Goal: Task Accomplishment & Management: Manage account settings

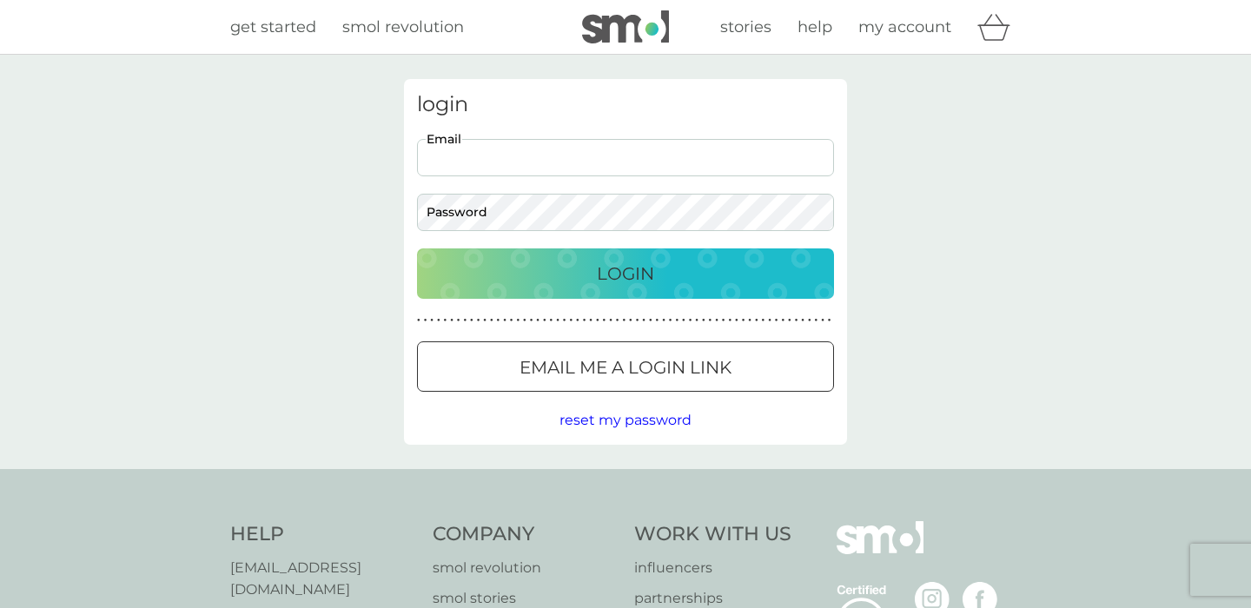
click at [563, 150] on input "Email" at bounding box center [625, 157] width 417 height 37
type input "[PERSON_NAME][EMAIL_ADDRESS][PERSON_NAME][DOMAIN_NAME]"
click at [417, 194] on div at bounding box center [417, 194] width 0 height 0
click at [351, 223] on div "login [PERSON_NAME][EMAIL_ADDRESS][PERSON_NAME][DOMAIN_NAME] Email Password Log…" at bounding box center [625, 262] width 1251 height 415
click at [400, 208] on div "login [PERSON_NAME][EMAIL_ADDRESS][PERSON_NAME][DOMAIN_NAME] Email Password Log…" at bounding box center [625, 262] width 469 height 366
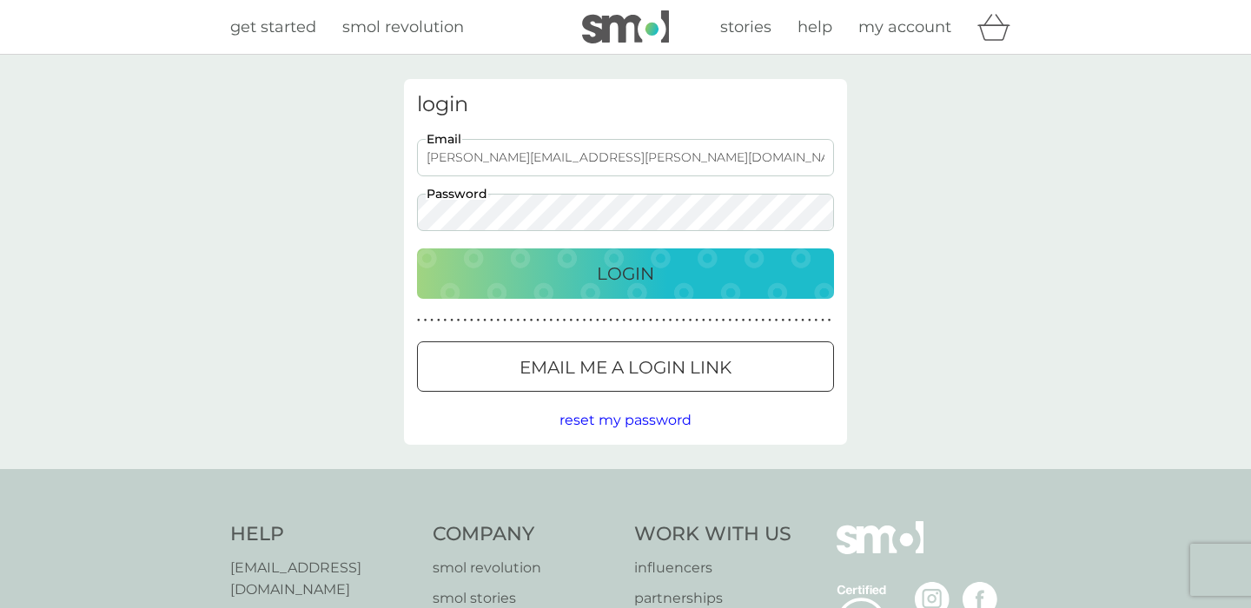
click at [627, 270] on p "Login" at bounding box center [625, 274] width 57 height 28
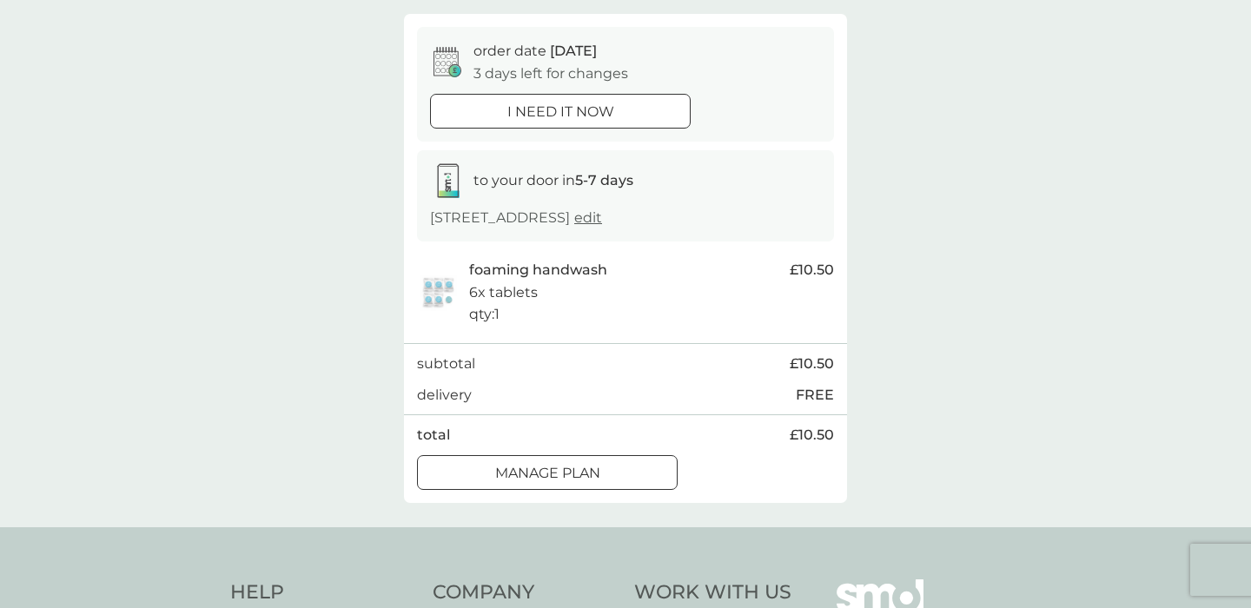
scroll to position [151, 0]
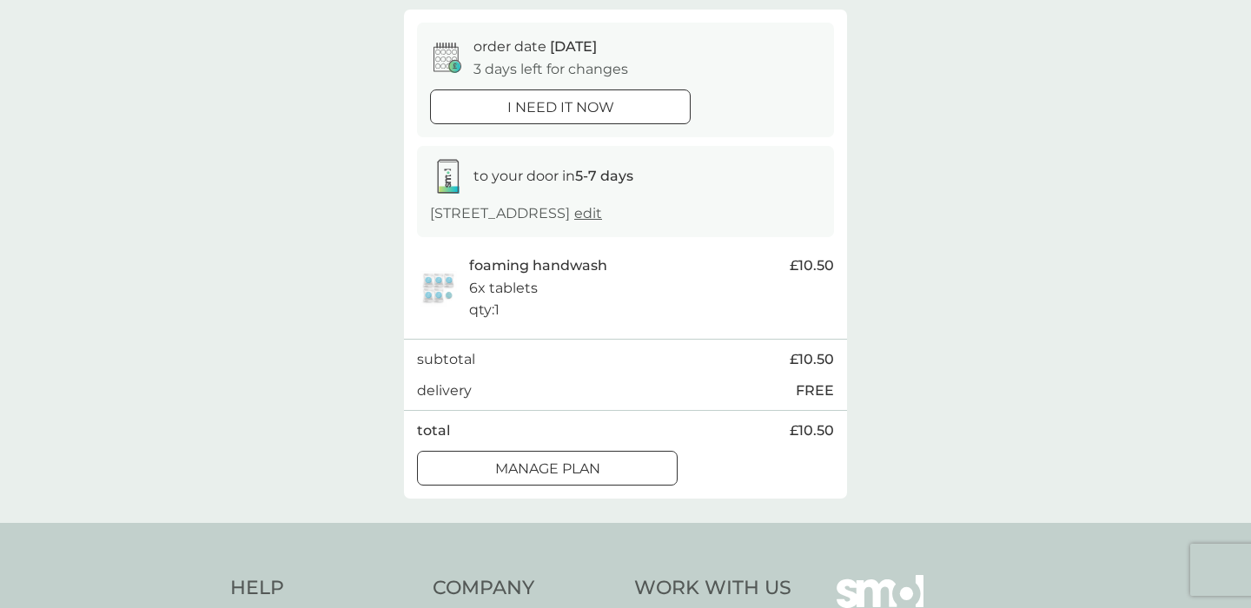
click at [523, 463] on div at bounding box center [547, 469] width 63 height 18
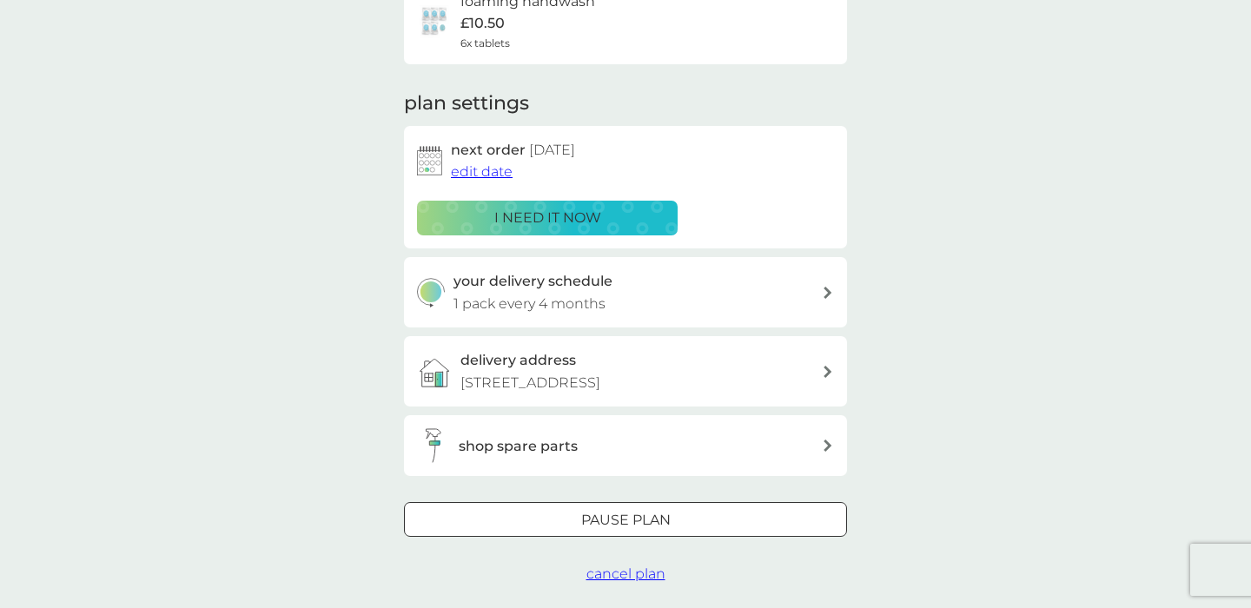
scroll to position [174, 0]
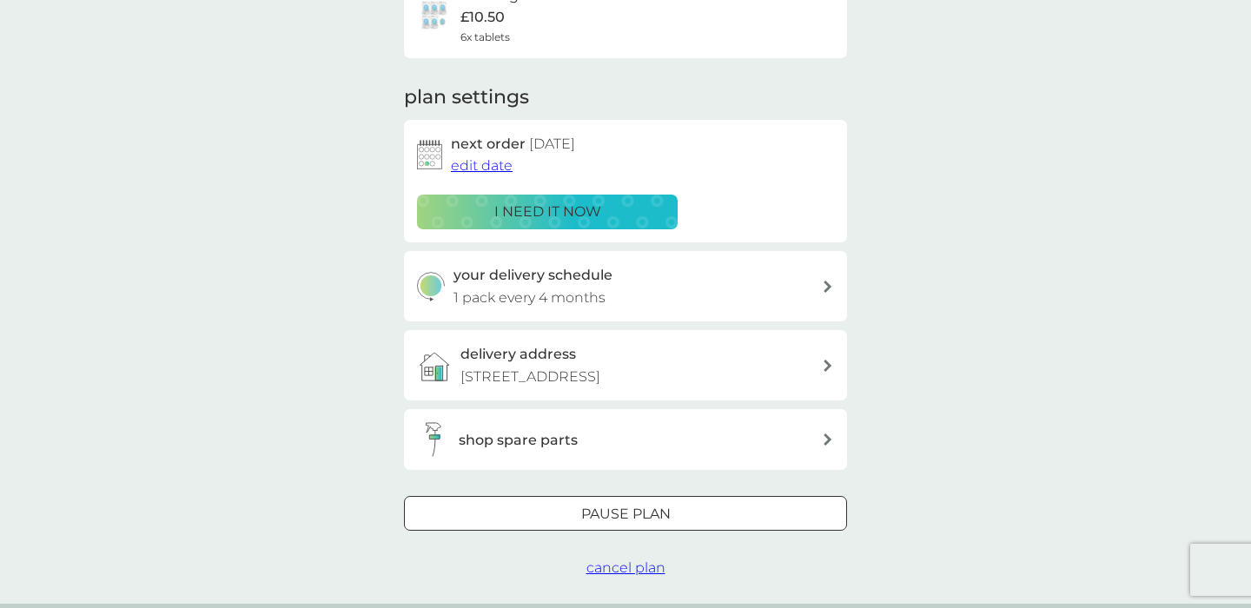
click at [580, 573] on div "Pause plan cancel plan" at bounding box center [625, 537] width 443 height 83
click at [609, 568] on span "cancel plan" at bounding box center [626, 568] width 79 height 17
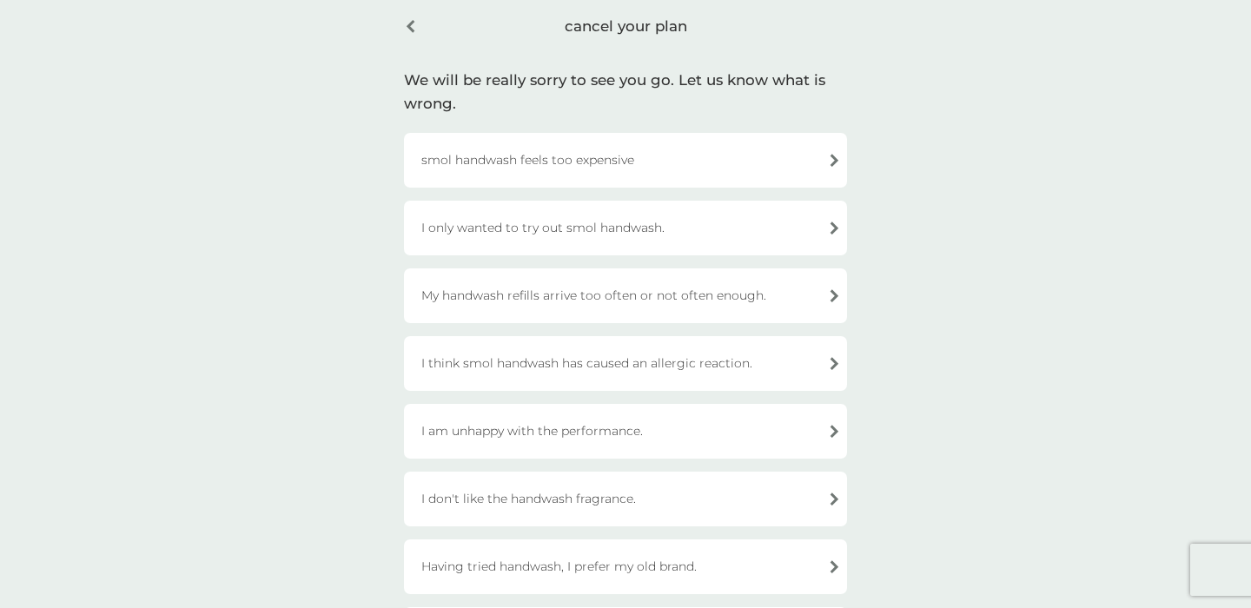
scroll to position [80, 0]
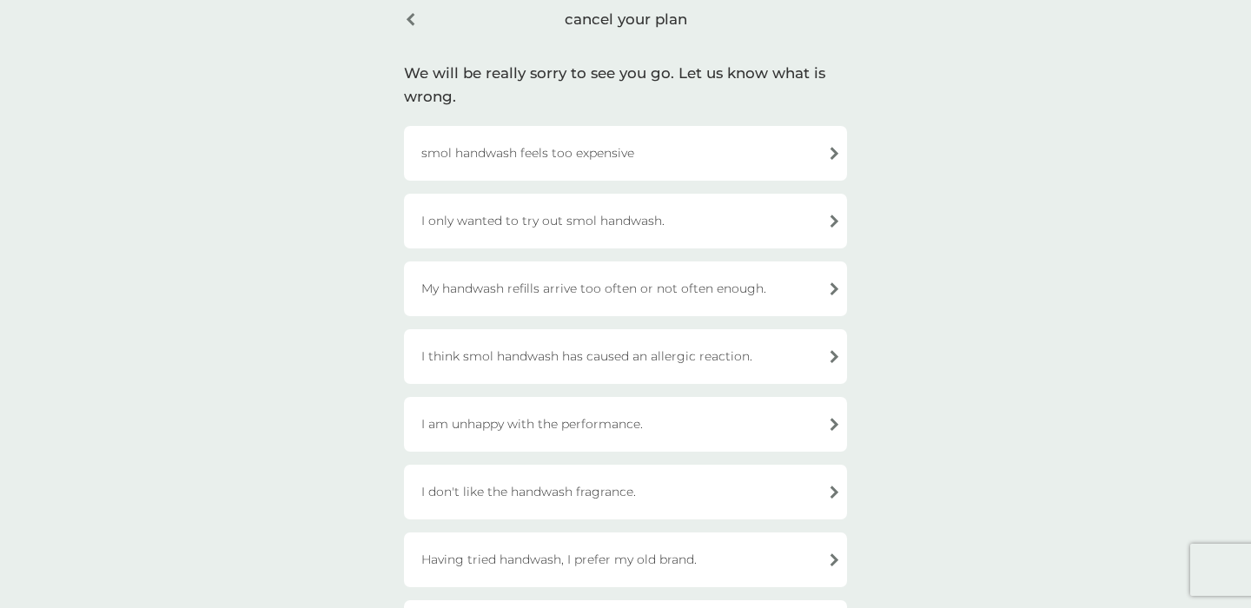
click at [488, 227] on div "I only wanted to try out smol handwash." at bounding box center [625, 221] width 443 height 55
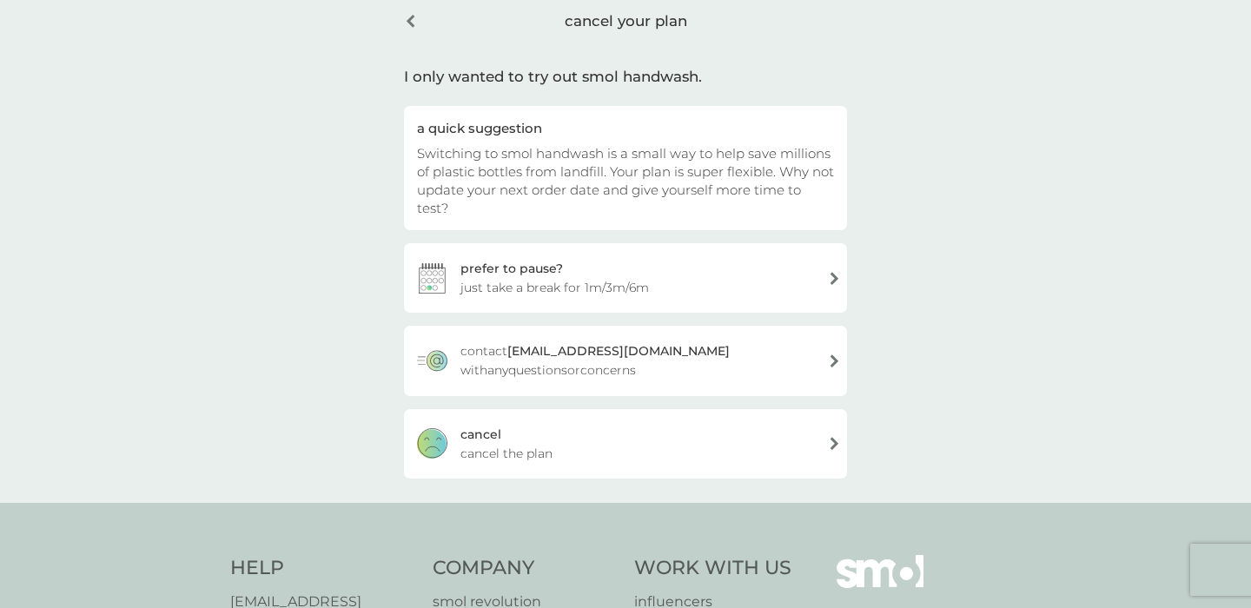
click at [534, 421] on div "cancel cancel the plan" at bounding box center [625, 444] width 443 height 70
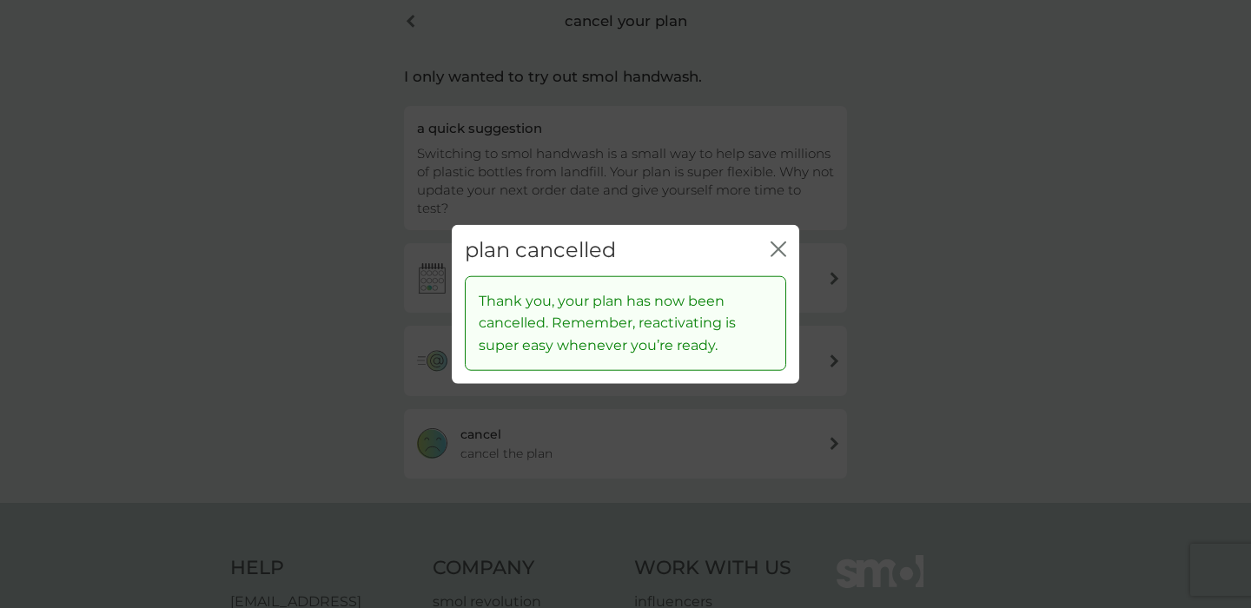
click at [784, 245] on icon "close" at bounding box center [779, 250] width 16 height 16
